Goal: Information Seeking & Learning: Compare options

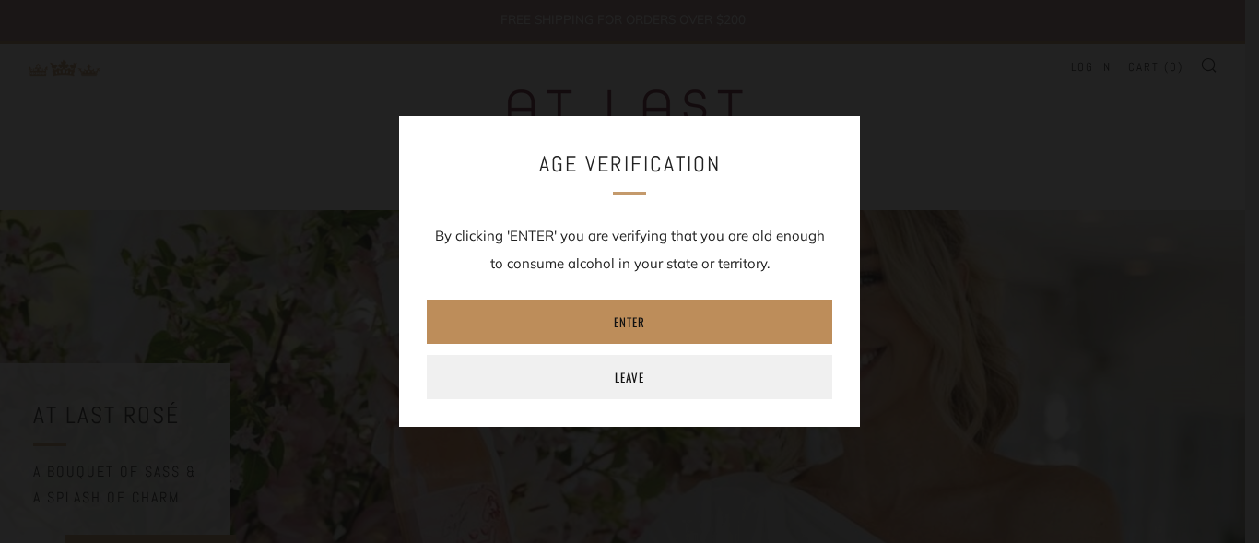
click at [699, 315] on link "Enter" at bounding box center [630, 322] width 406 height 44
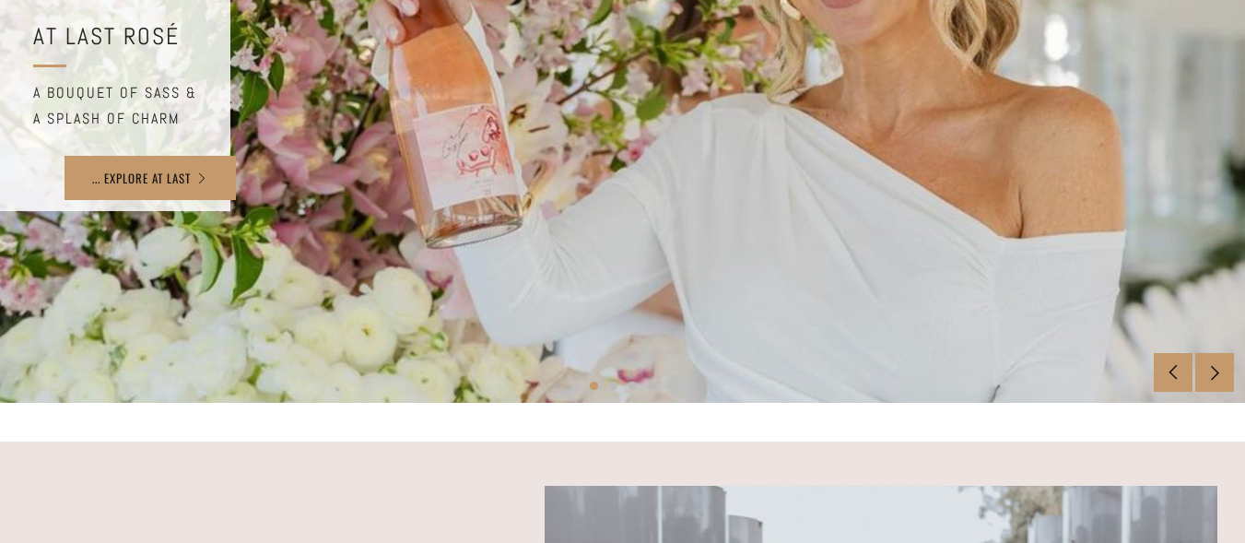
scroll to position [92, 0]
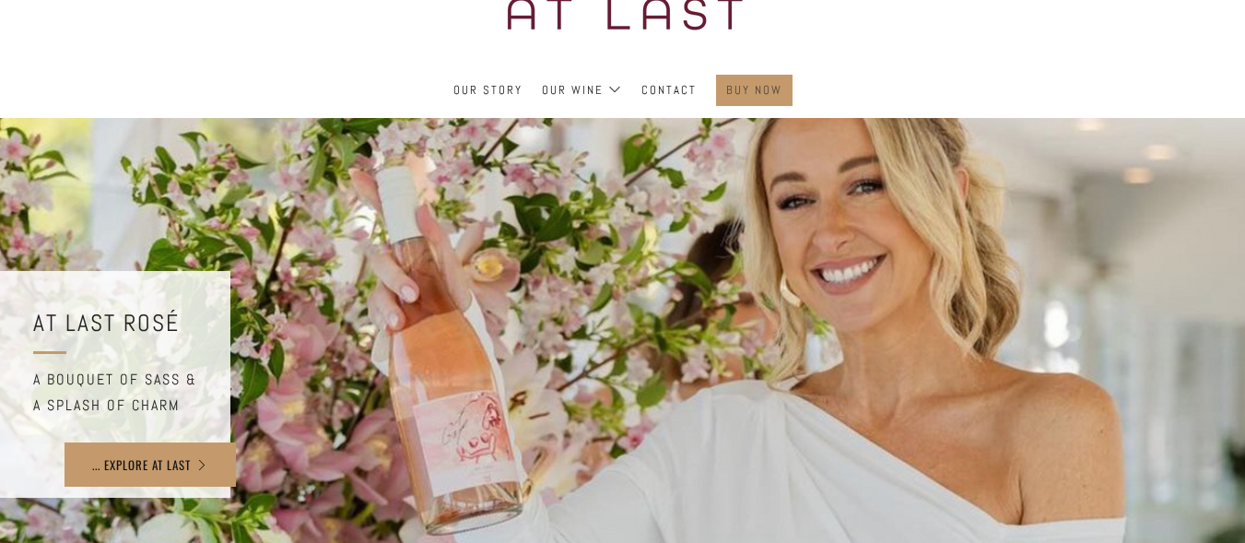
click at [747, 88] on link "Buy Now" at bounding box center [754, 90] width 56 height 29
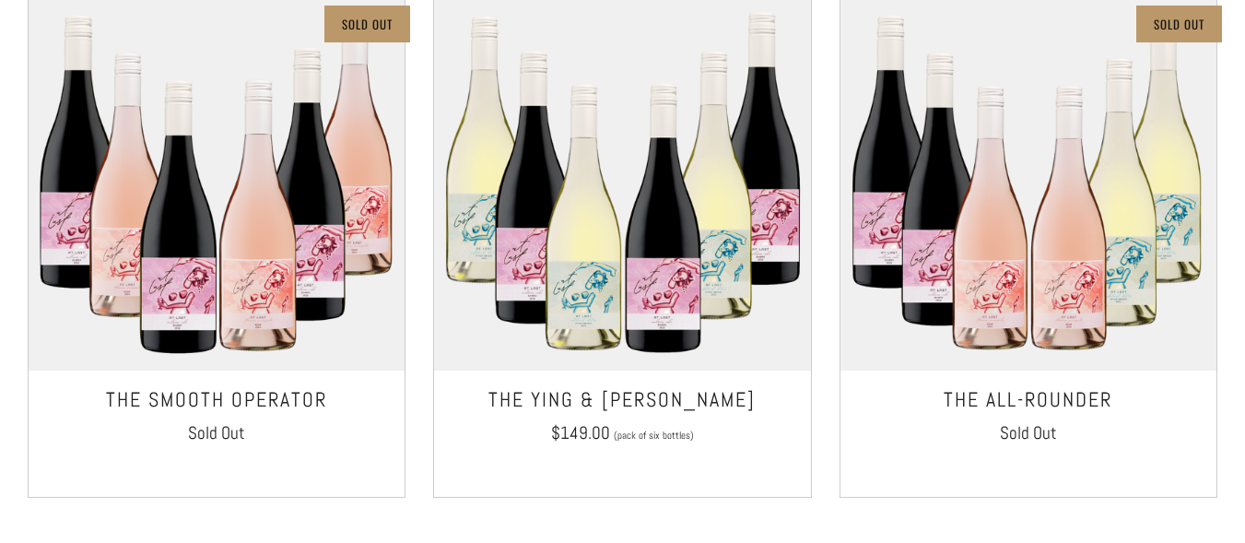
scroll to position [1463, 0]
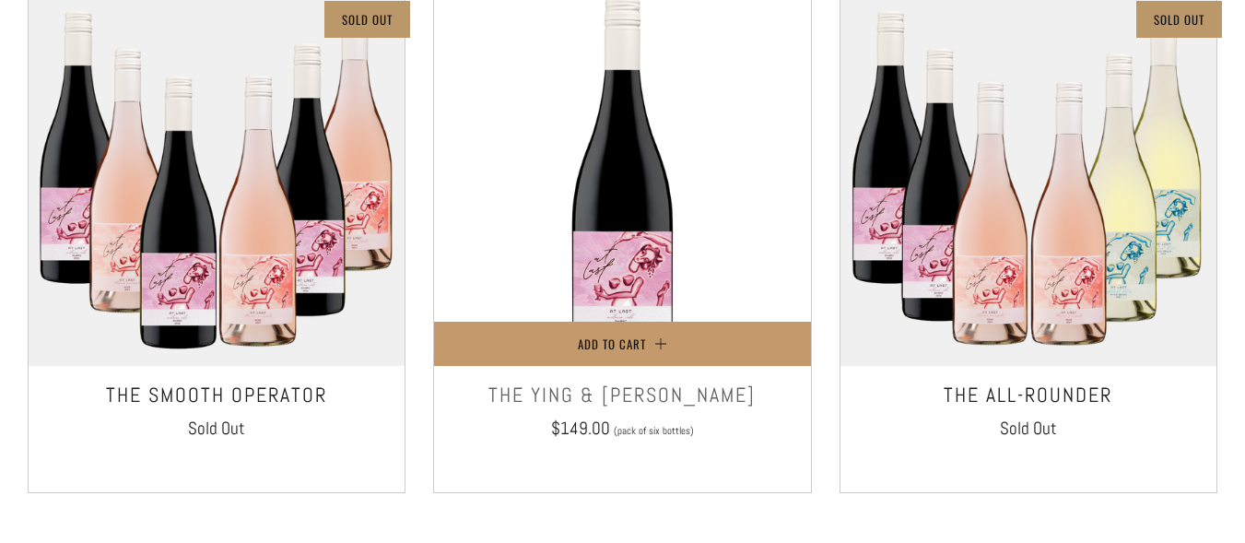
click at [685, 223] on img at bounding box center [622, 178] width 376 height 376
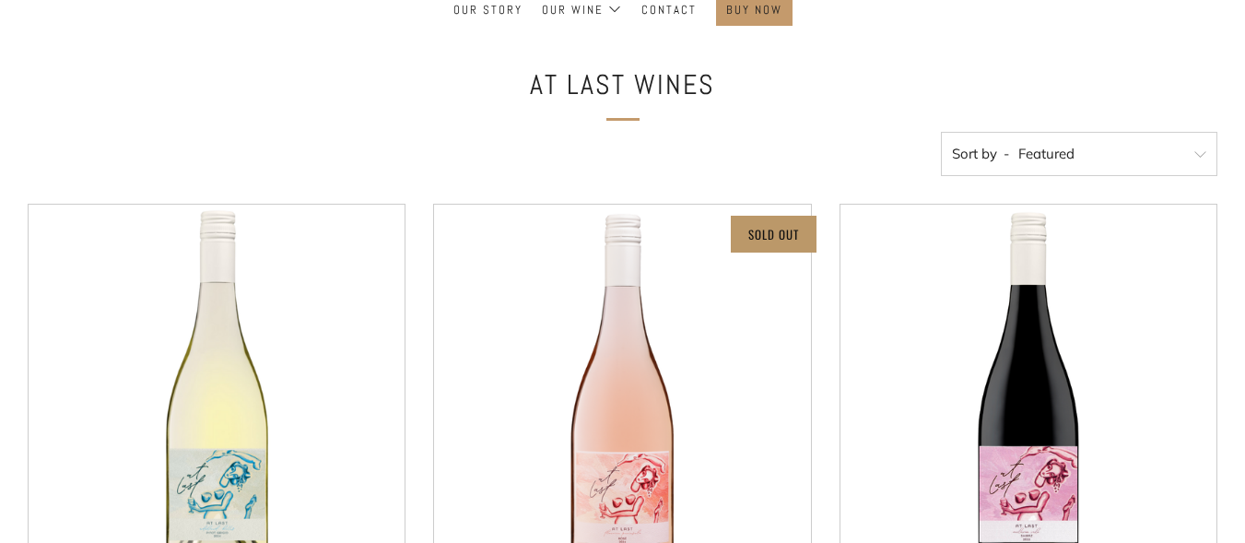
scroll to position [80, 0]
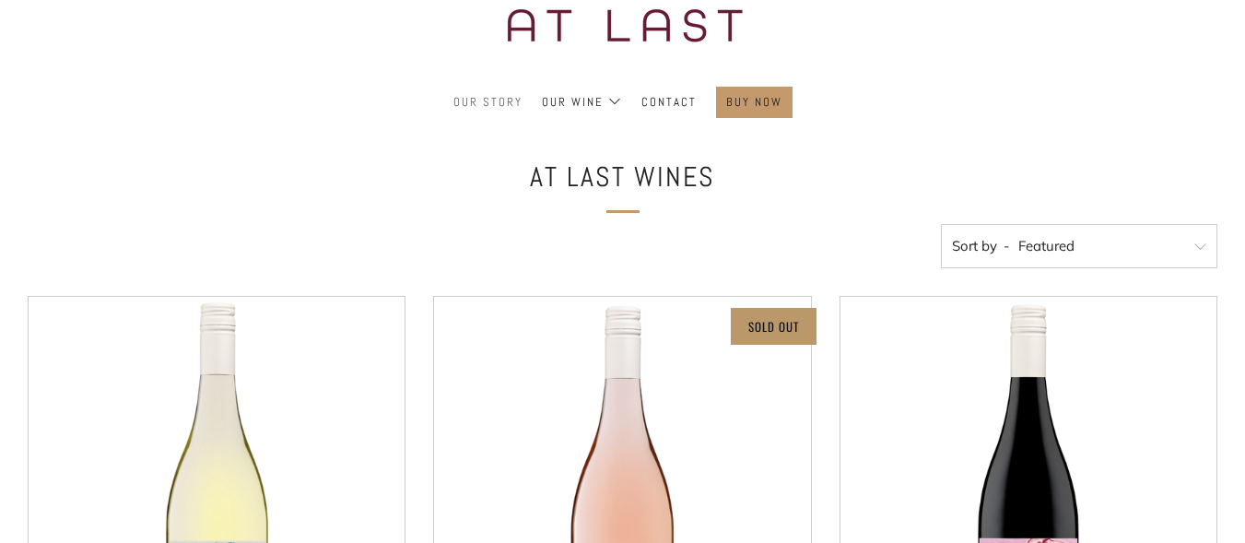
click at [484, 110] on link "Our Story" at bounding box center [487, 102] width 69 height 29
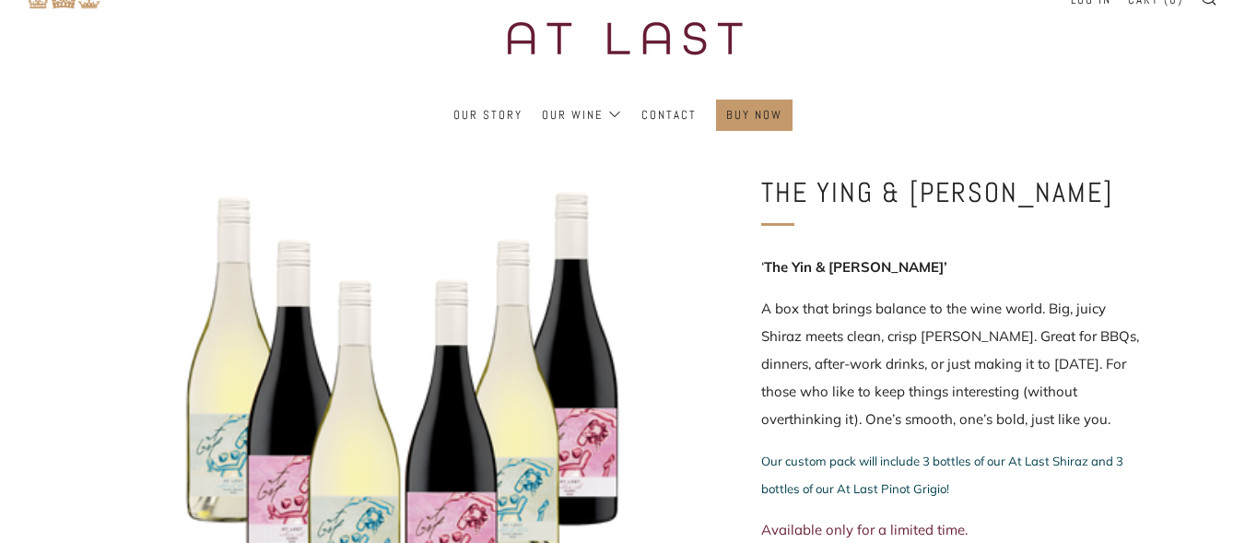
scroll to position [184, 0]
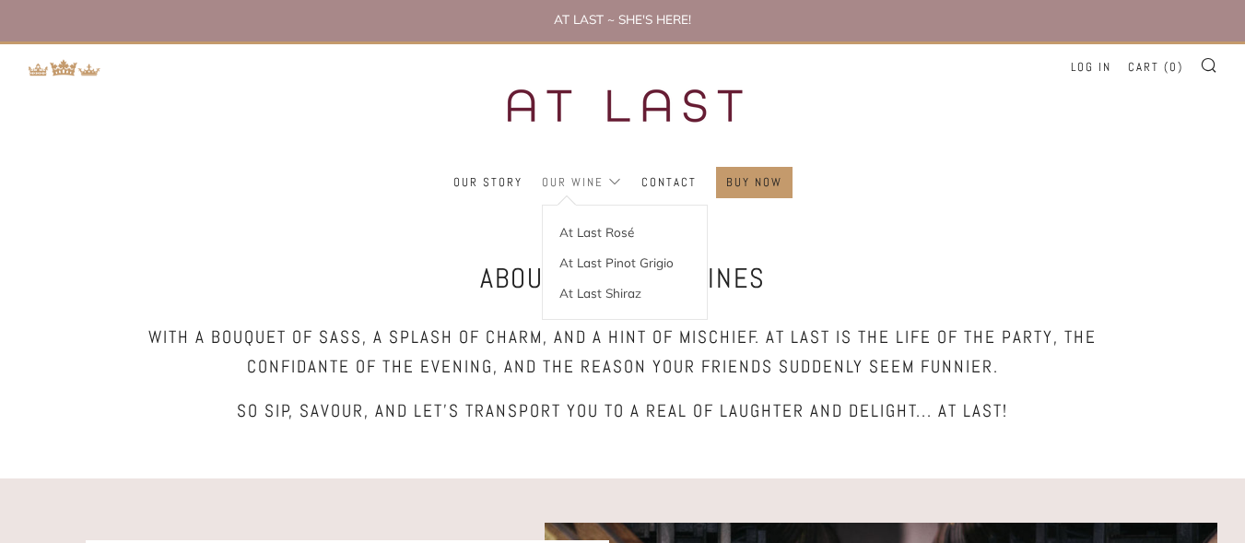
click at [583, 177] on link "Our Wine" at bounding box center [582, 182] width 80 height 29
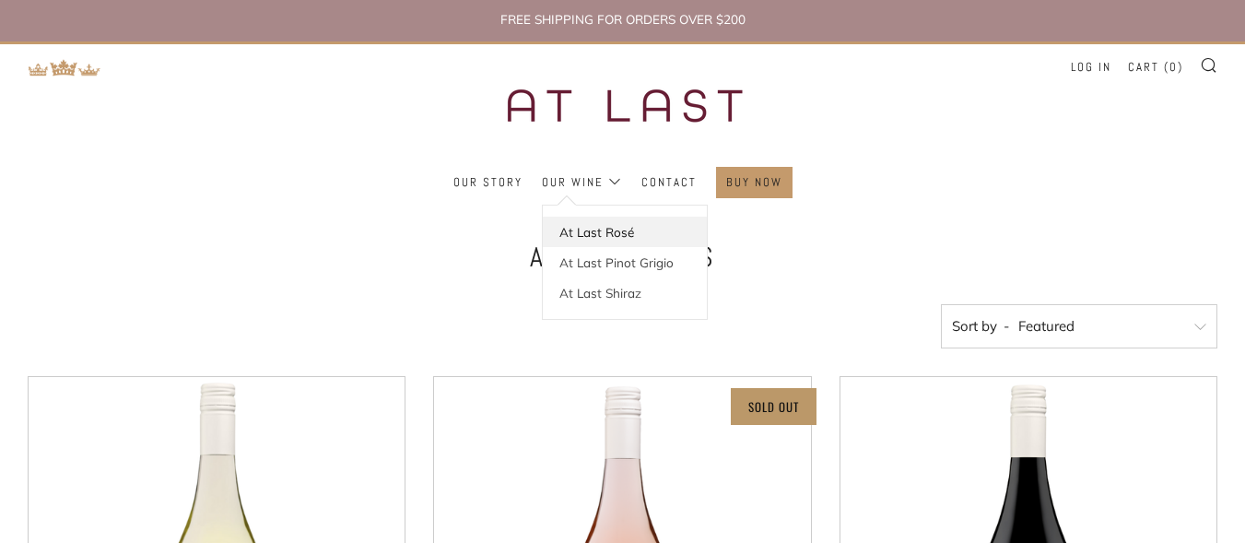
click at [605, 242] on link "At Last Rosé" at bounding box center [625, 232] width 164 height 30
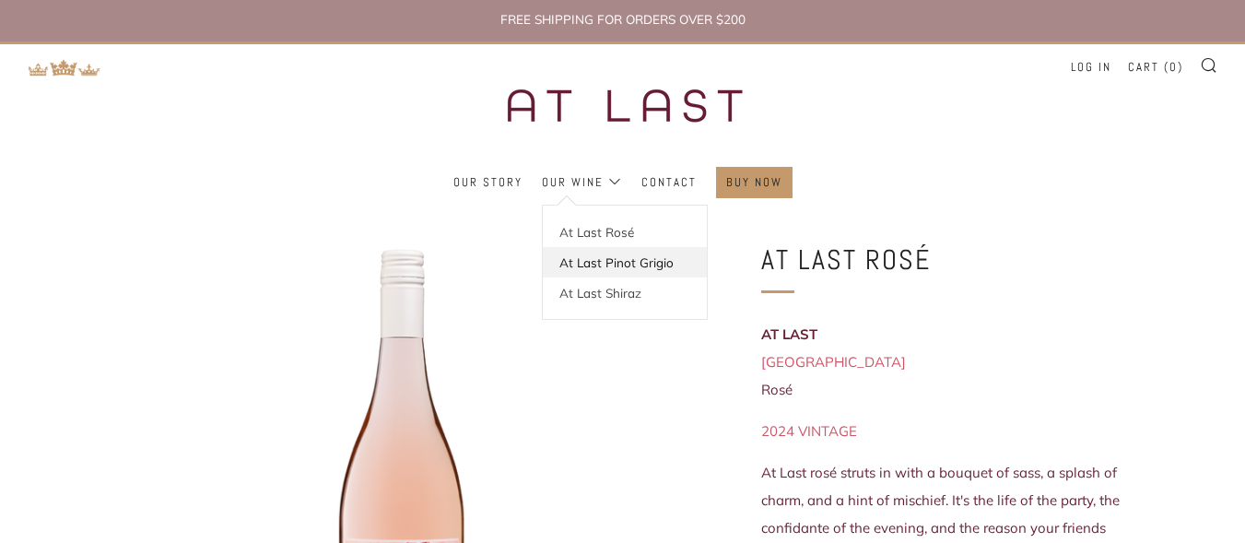
click at [593, 259] on link "At Last Pinot Grigio" at bounding box center [625, 262] width 164 height 30
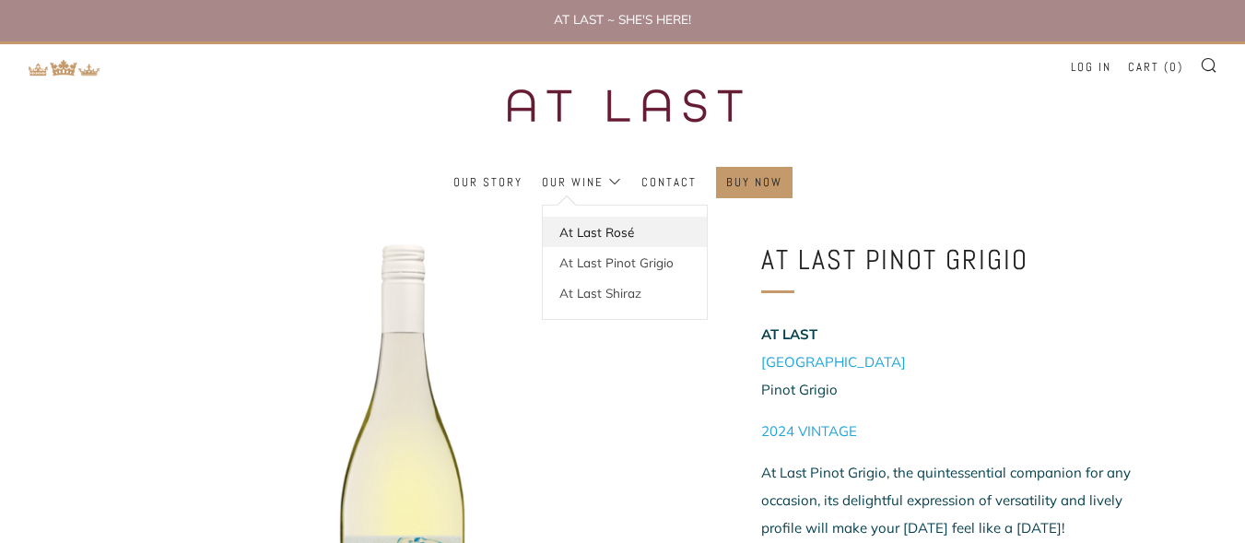
click at [594, 236] on link "At Last Rosé" at bounding box center [625, 232] width 164 height 30
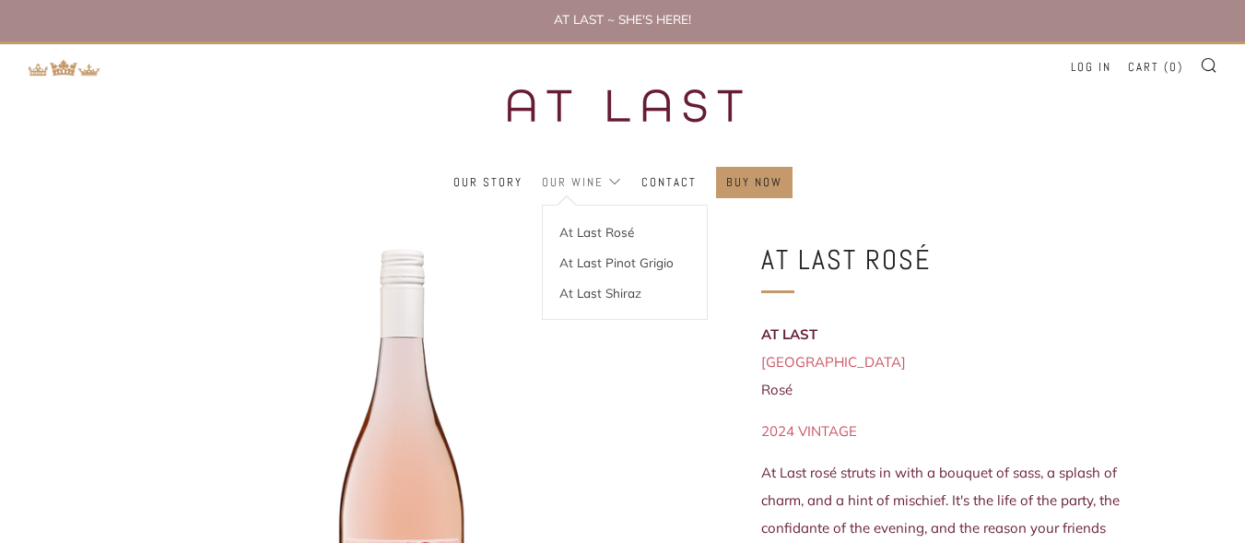
click at [582, 186] on link "Our Wine" at bounding box center [582, 182] width 80 height 29
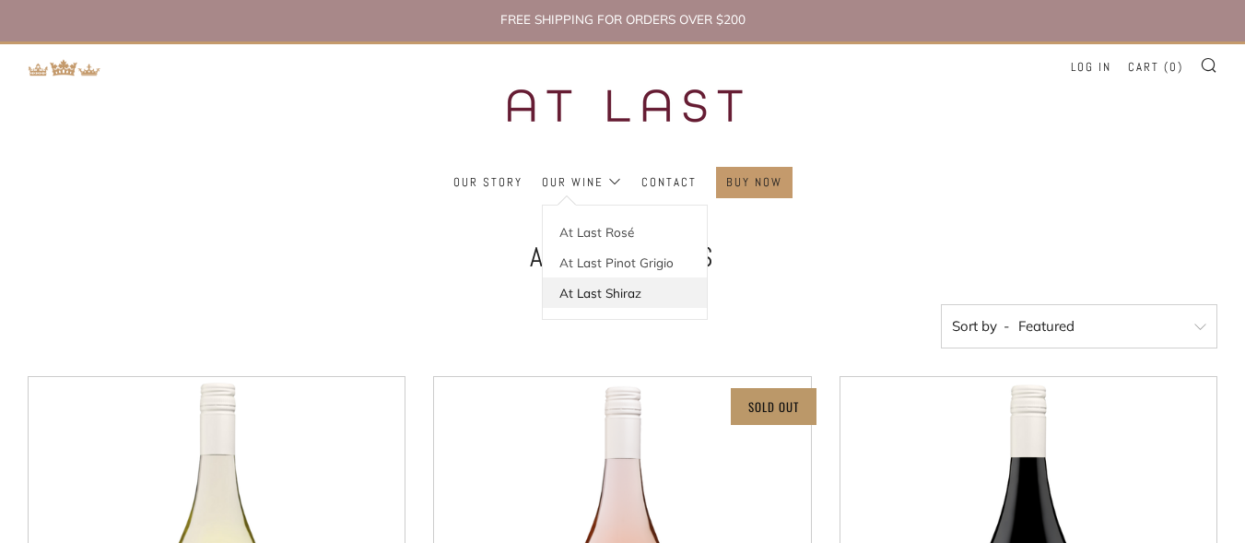
click at [571, 293] on link "At Last Shiraz" at bounding box center [625, 292] width 164 height 30
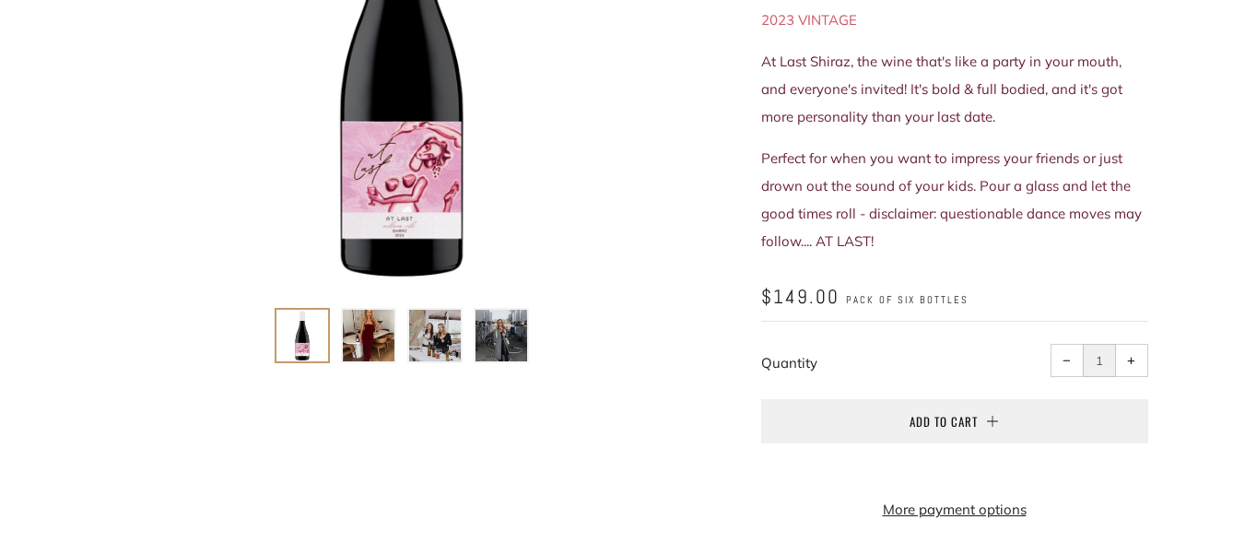
scroll to position [369, 0]
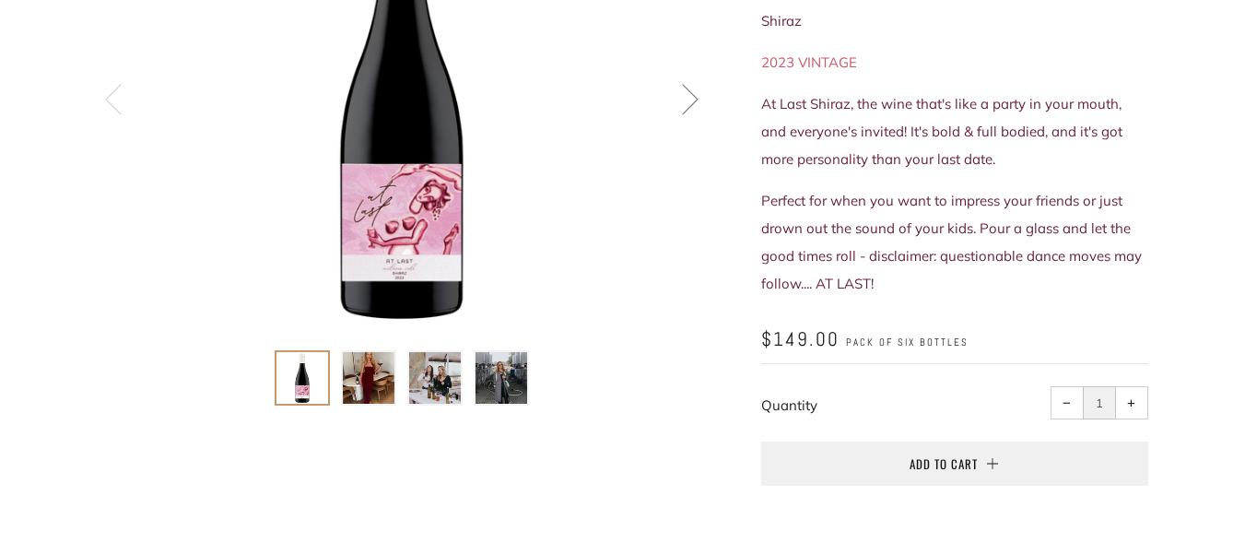
click at [430, 383] on img at bounding box center [435, 378] width 52 height 52
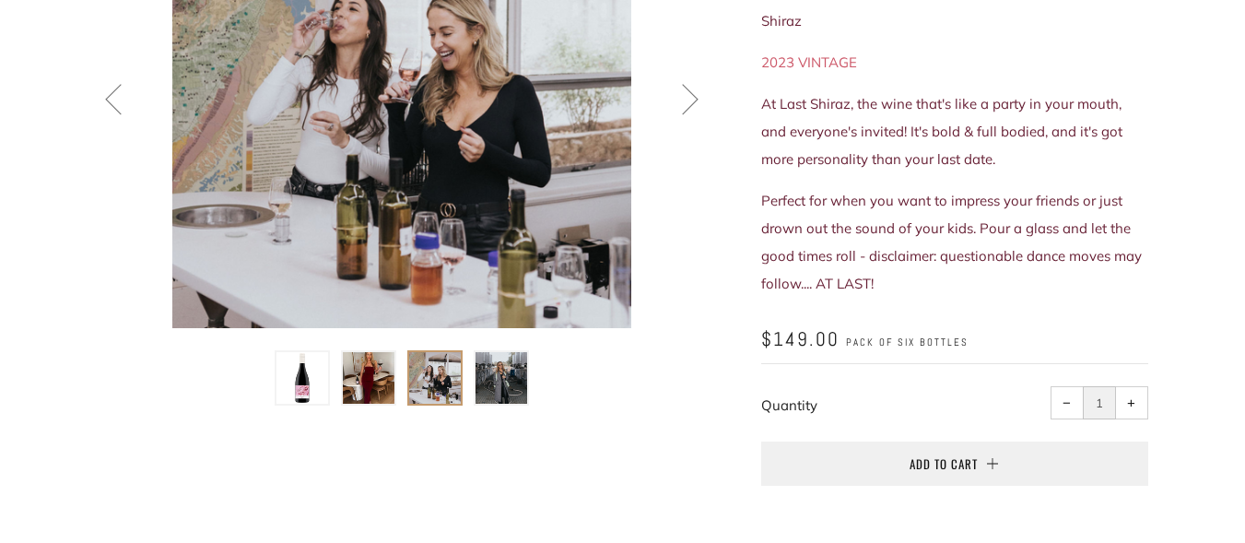
click at [503, 378] on img at bounding box center [502, 378] width 52 height 52
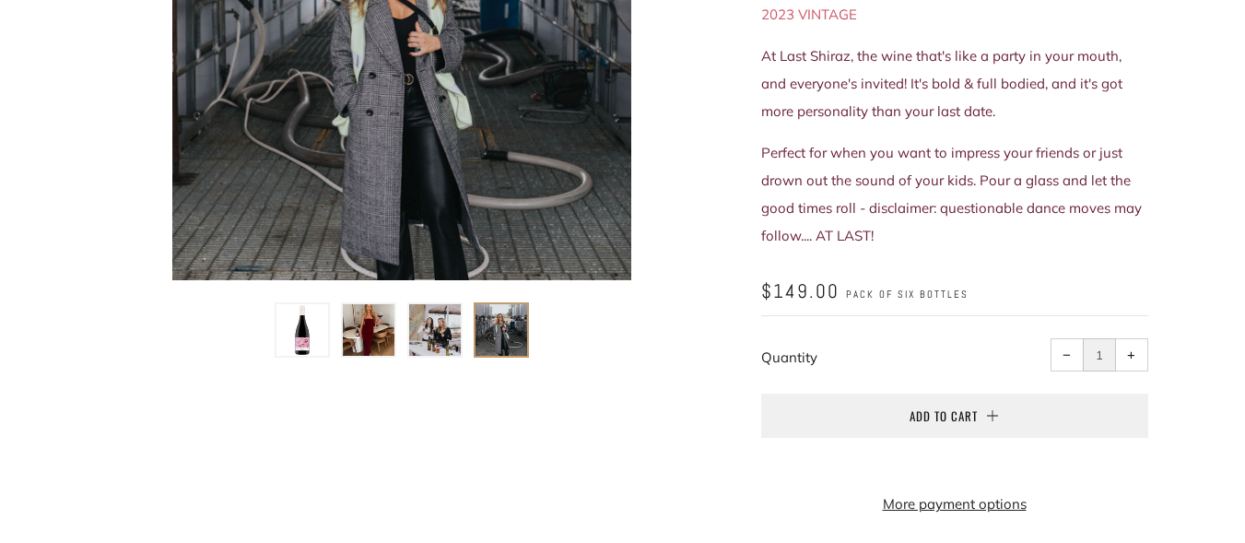
scroll to position [0, 0]
